Goal: Check status: Check status

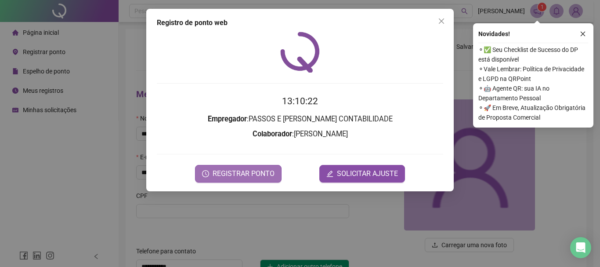
click at [227, 167] on button "REGISTRAR PONTO" at bounding box center [238, 174] width 87 height 18
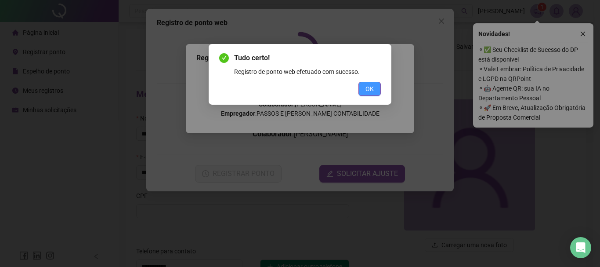
click at [367, 94] on button "OK" at bounding box center [370, 89] width 22 height 14
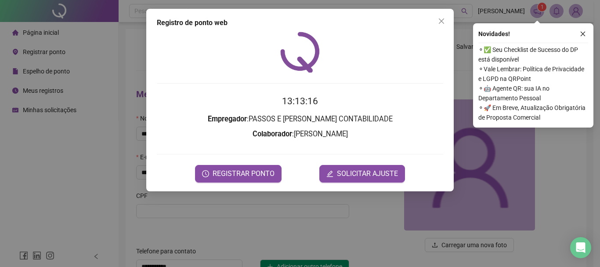
click at [440, 17] on button "Close" at bounding box center [442, 21] width 14 height 14
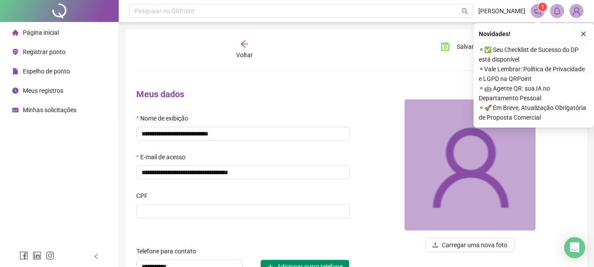
click at [43, 87] on span "Meus registros" at bounding box center [43, 90] width 40 height 7
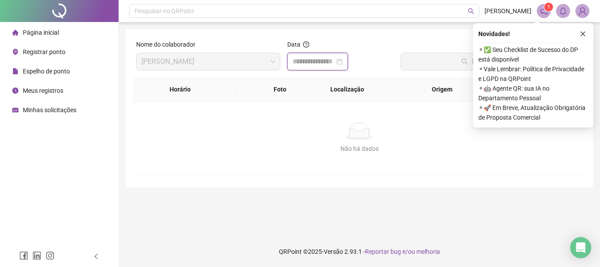
click at [301, 61] on input at bounding box center [314, 61] width 42 height 11
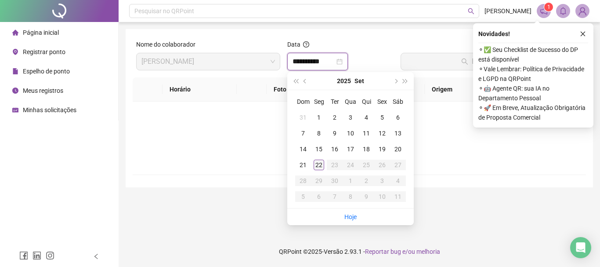
type input "**********"
drag, startPoint x: 348, startPoint y: 215, endPoint x: 389, endPoint y: 159, distance: 69.4
click at [348, 215] on link "Hoje" at bounding box center [351, 216] width 12 height 7
type input "**********"
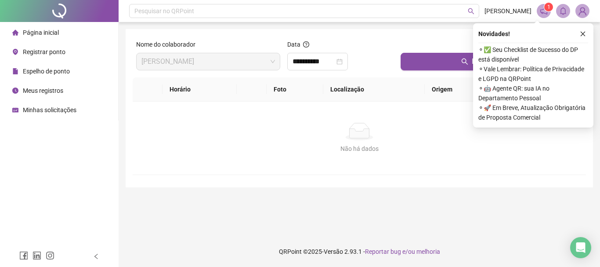
click at [412, 75] on div "Buscar registros" at bounding box center [491, 59] width 189 height 38
click at [418, 59] on button "Buscar registros" at bounding box center [492, 62] width 182 height 18
